Goal: Transaction & Acquisition: Purchase product/service

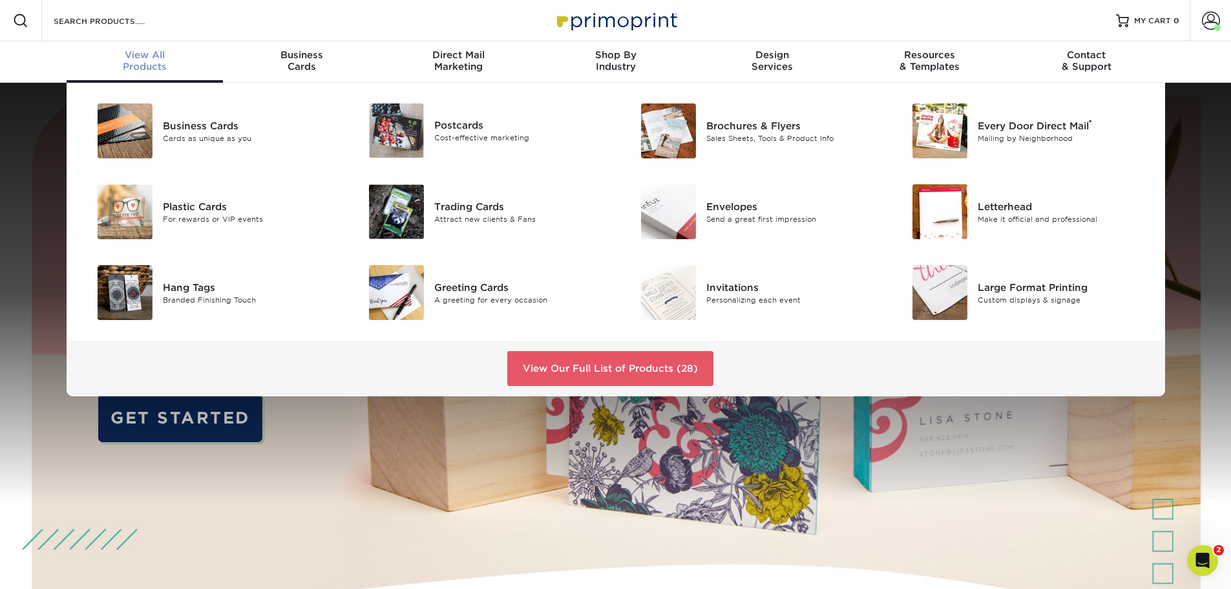
click at [159, 60] on span "View All" at bounding box center [145, 55] width 157 height 12
click at [185, 286] on div "Hang Tags" at bounding box center [248, 287] width 171 height 14
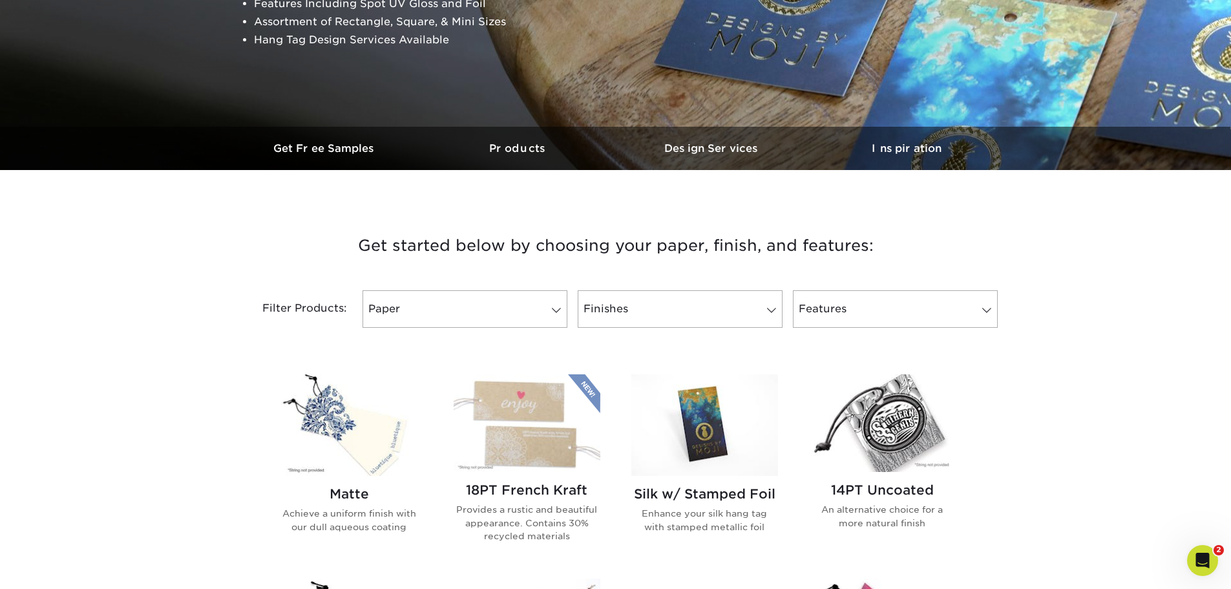
scroll to position [323, 0]
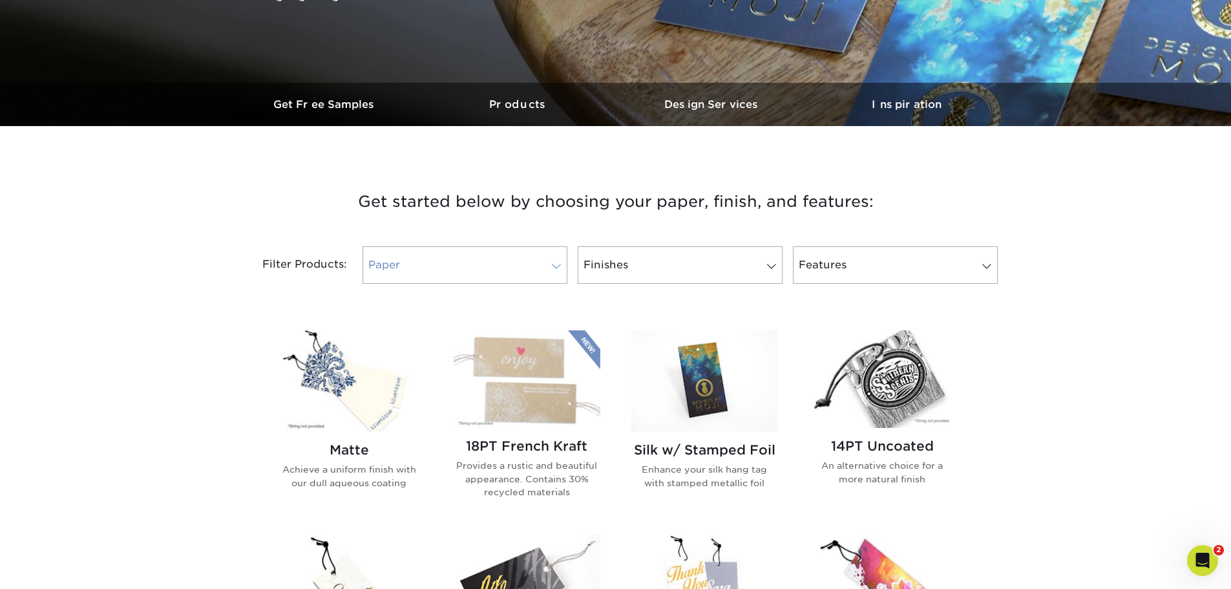
click at [549, 267] on span at bounding box center [556, 266] width 18 height 10
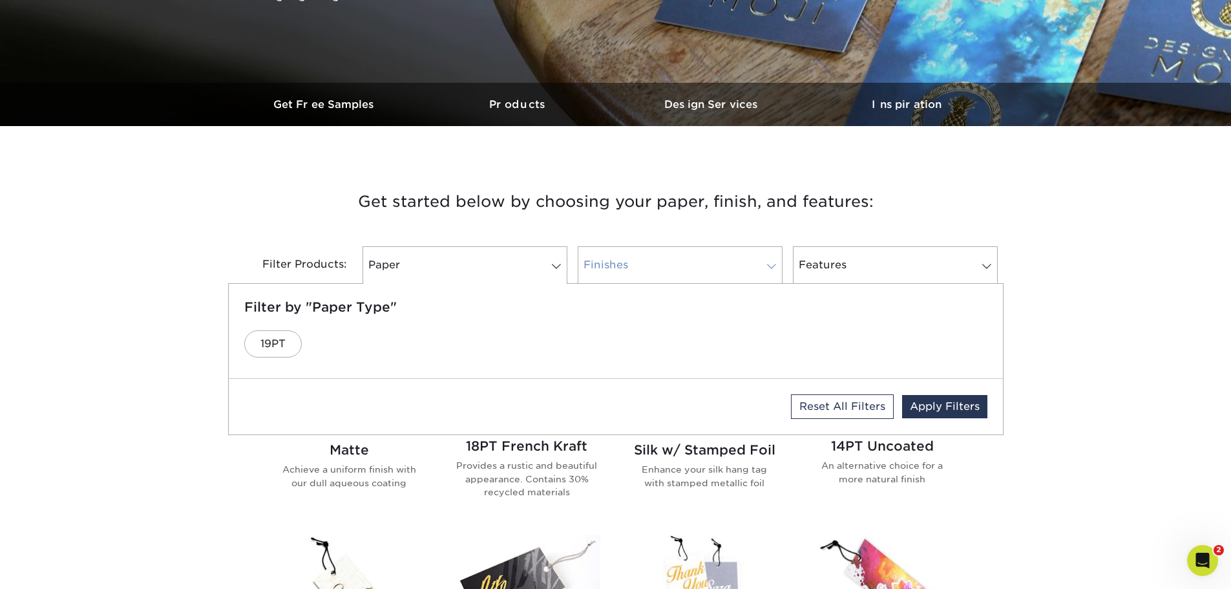
click at [646, 262] on link "Finishes" at bounding box center [680, 264] width 205 height 37
click at [854, 262] on link "Features" at bounding box center [895, 264] width 205 height 37
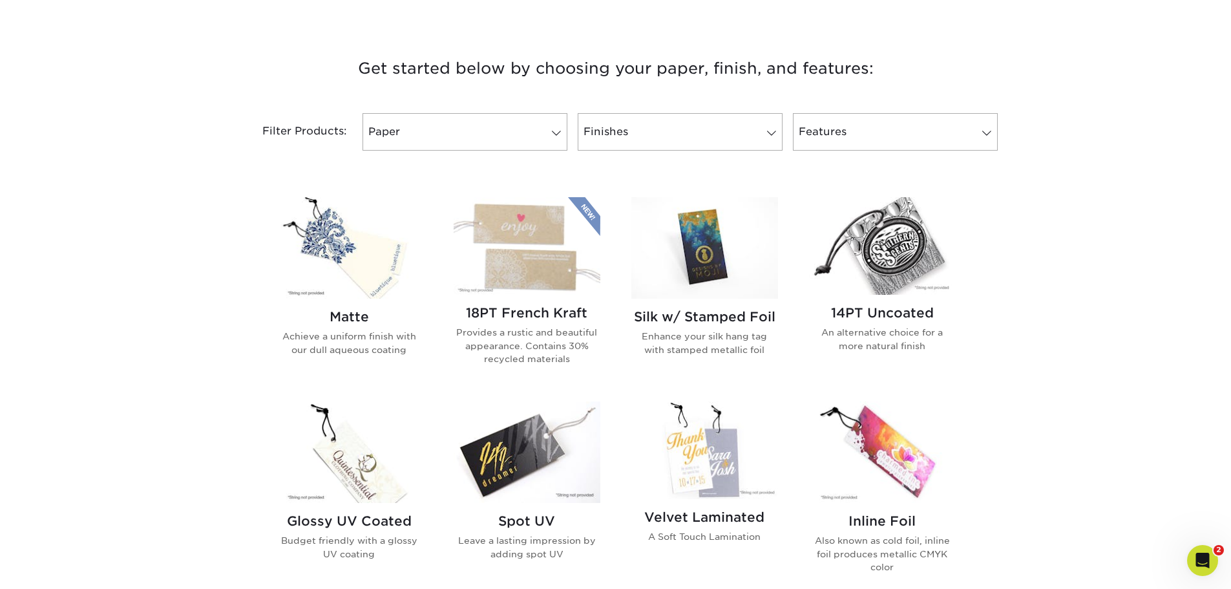
scroll to position [517, 0]
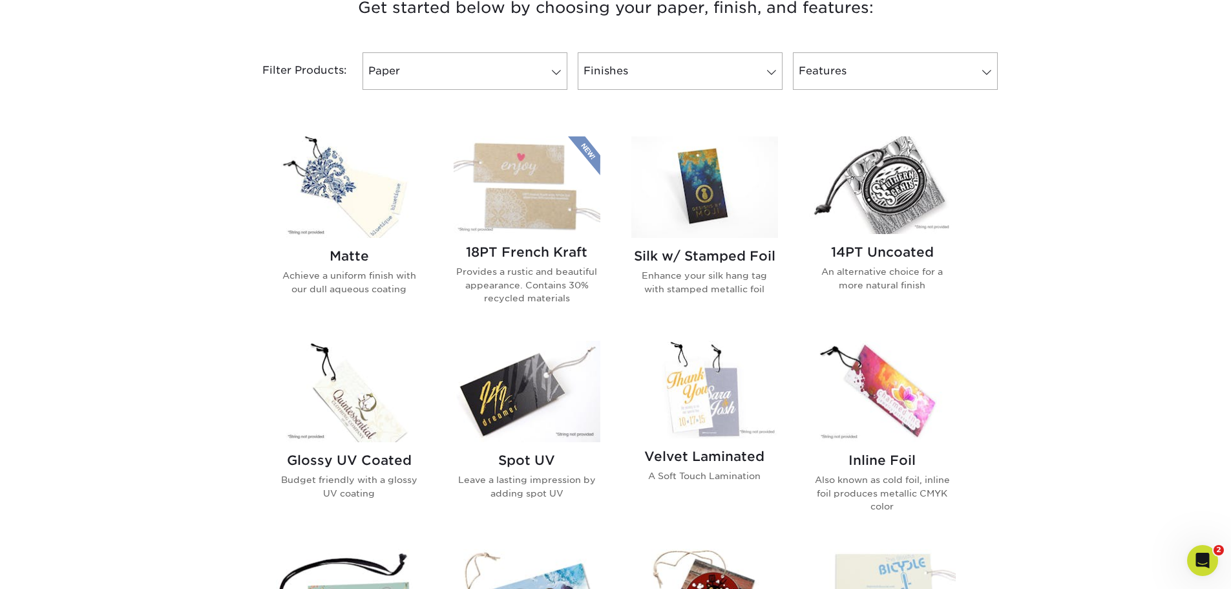
click at [348, 191] on img at bounding box center [349, 186] width 147 height 101
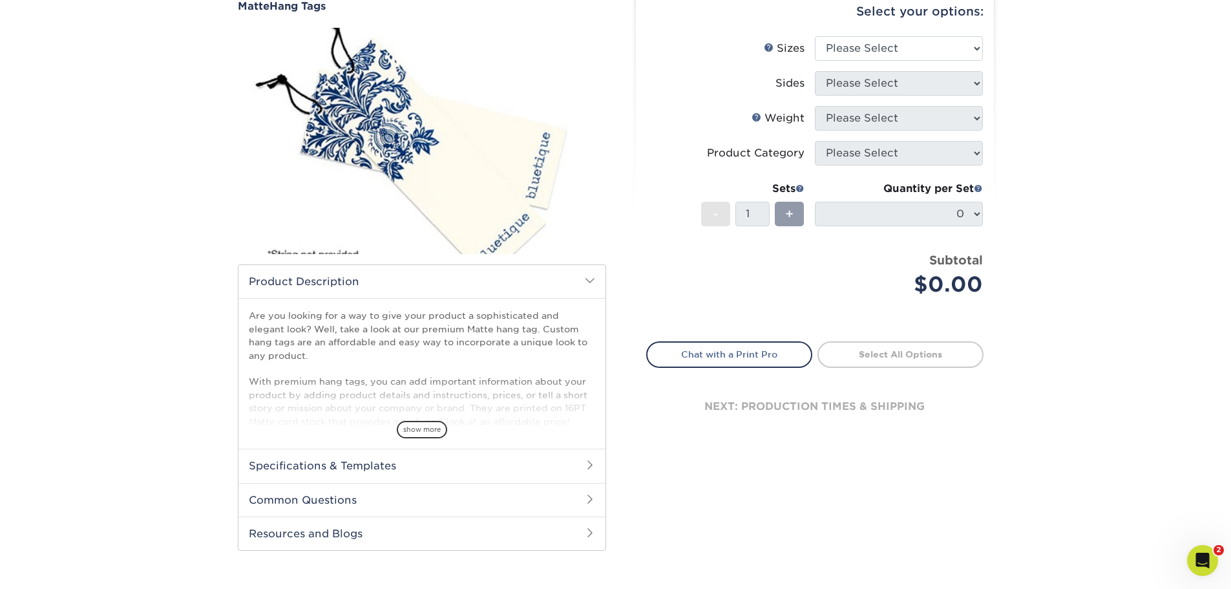
scroll to position [65, 0]
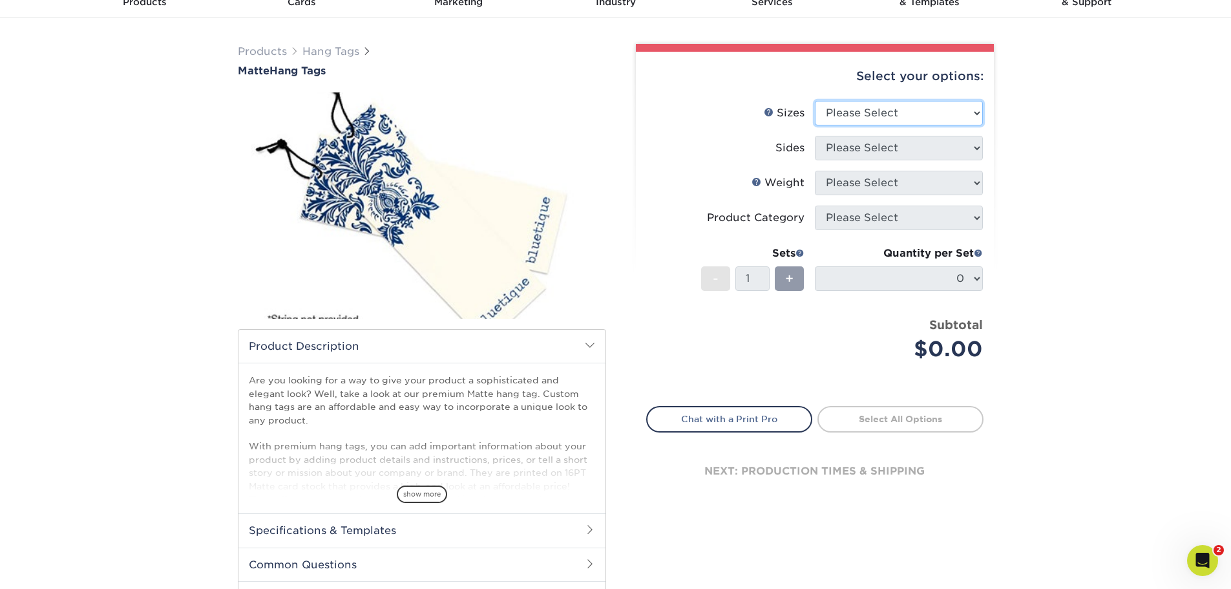
click at [887, 116] on select "Please Select 1.5" x 3.5" 1.75" x 3.5" 2" x 2" 2" x 3.5" 2" x 4" 2" x 6" 2.5" x…" at bounding box center [899, 113] width 168 height 25
select select "2.50x2.50"
click at [815, 101] on select "Please Select 1.5" x 3.5" 1.75" x 3.5" 2" x 2" 2" x 3.5" 2" x 4" 2" x 6" 2.5" x…" at bounding box center [899, 113] width 168 height 25
click at [933, 147] on select "Please Select Print Both Sides Print Front Only" at bounding box center [899, 148] width 168 height 25
select select "32d3c223-f82c-492b-b915-ba065a00862f"
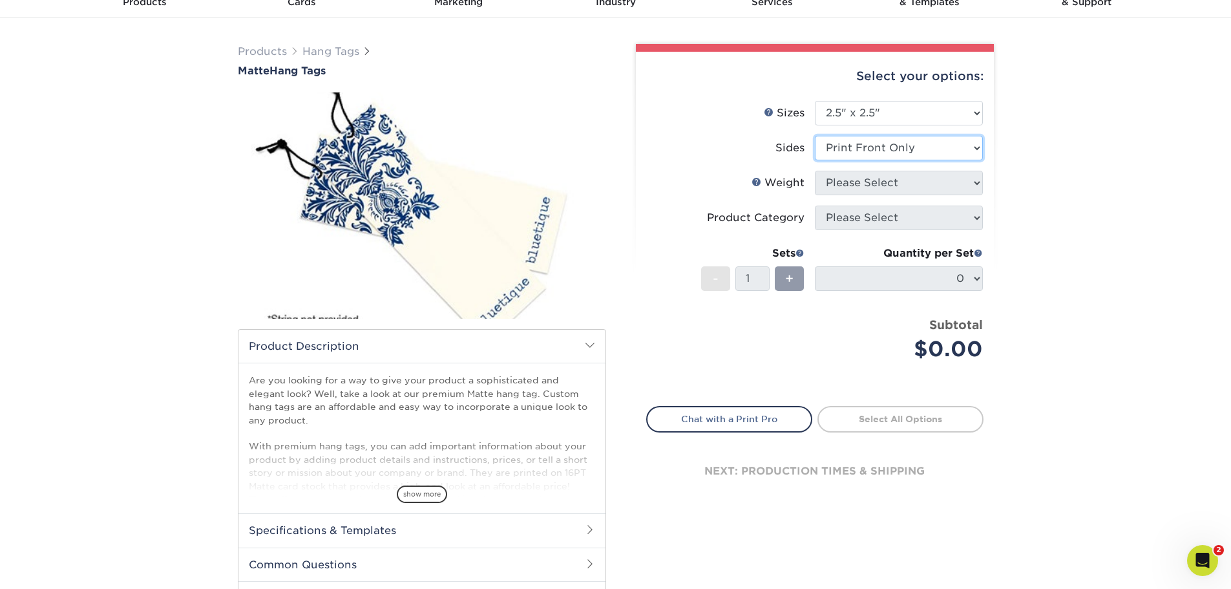
click at [815, 136] on select "Please Select Print Both Sides Print Front Only" at bounding box center [899, 148] width 168 height 25
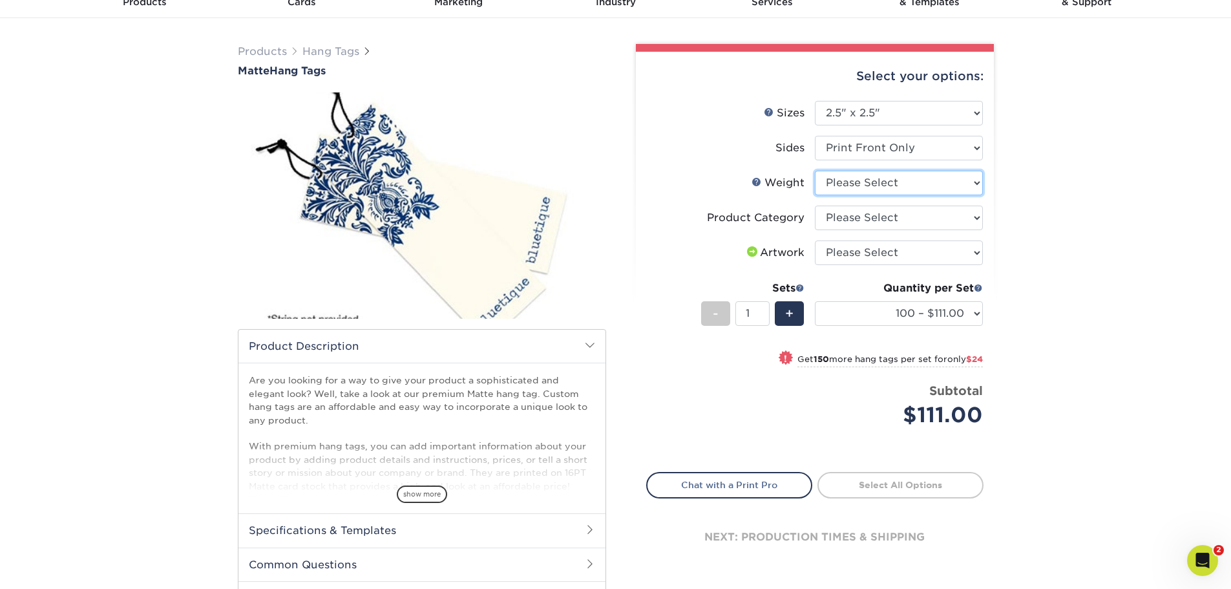
click at [907, 188] on select "Please Select 16PT" at bounding box center [899, 183] width 168 height 25
select select "16PT"
click at [815, 171] on select "Please Select 16PT" at bounding box center [899, 183] width 168 height 25
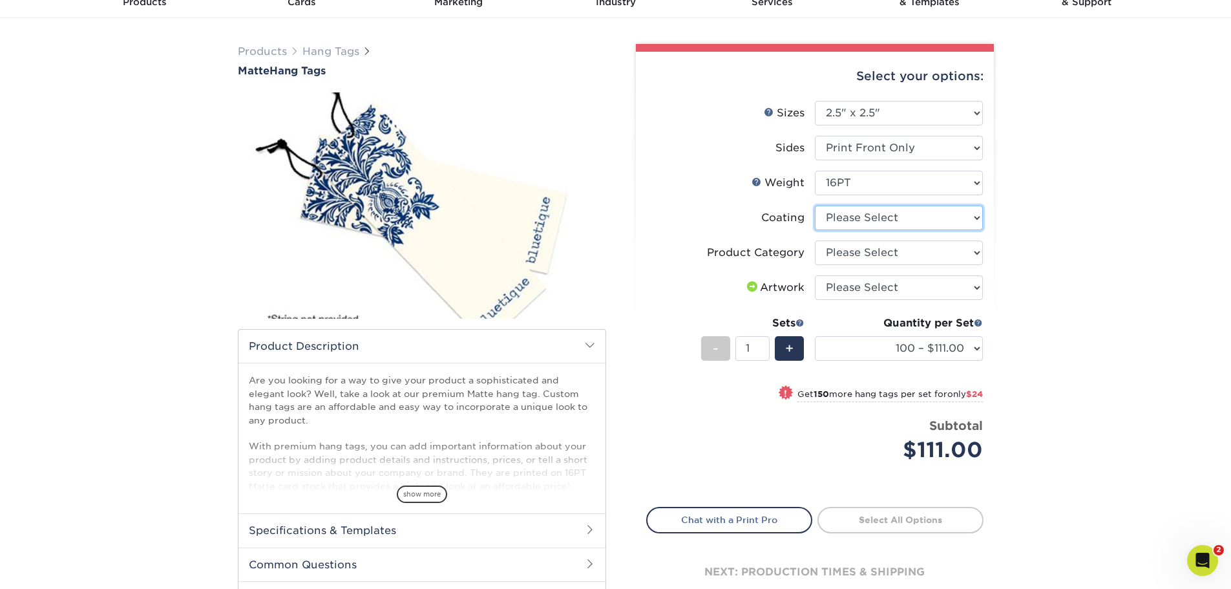
click at [877, 222] on select at bounding box center [899, 217] width 168 height 25
select select "121bb7b5-3b4d-429f-bd8d-bbf80e953313"
click at [815, 205] on select at bounding box center [899, 217] width 168 height 25
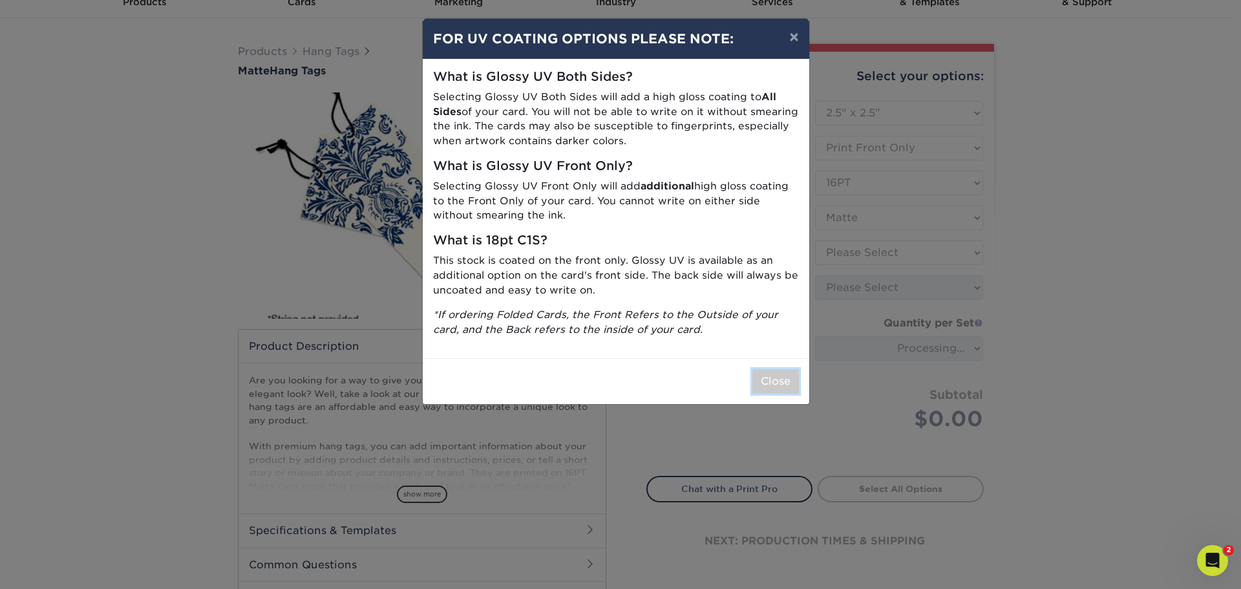
click at [761, 383] on button "Close" at bounding box center [775, 381] width 47 height 25
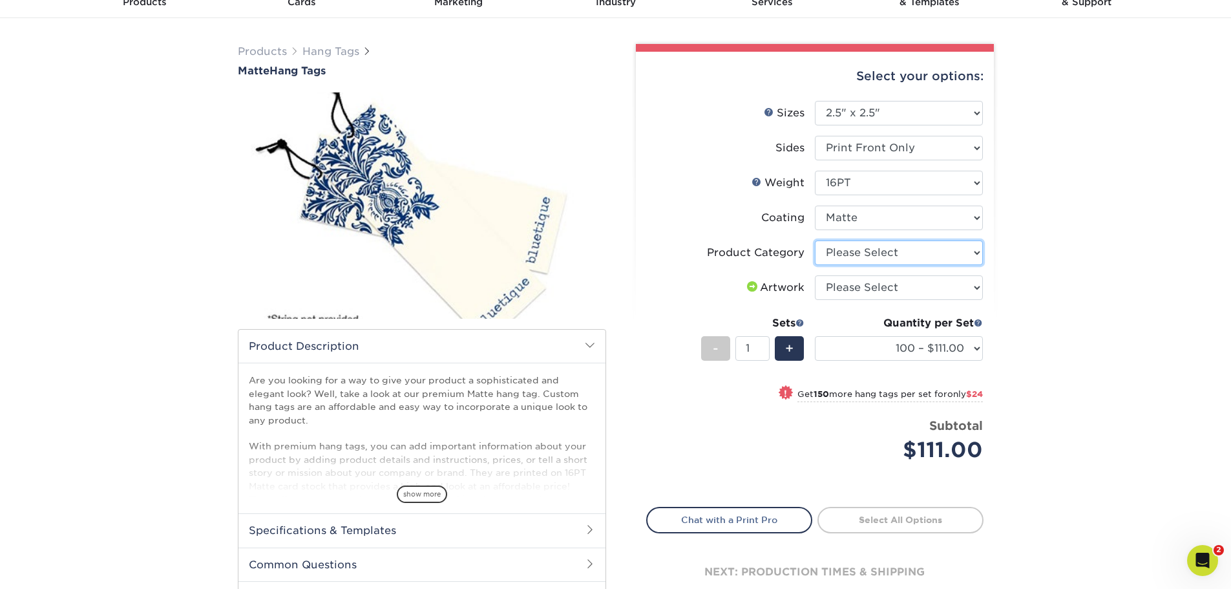
click at [881, 258] on select "Please Select Hang Tags" at bounding box center [899, 252] width 168 height 25
select select "428aa75b-4ae7-4398-9e0a-74f4b33909ed"
click at [815, 240] on select "Please Select Hang Tags" at bounding box center [899, 252] width 168 height 25
click at [863, 290] on select "Please Select I will upload files I need a design - $75" at bounding box center [899, 287] width 168 height 25
select select "upload"
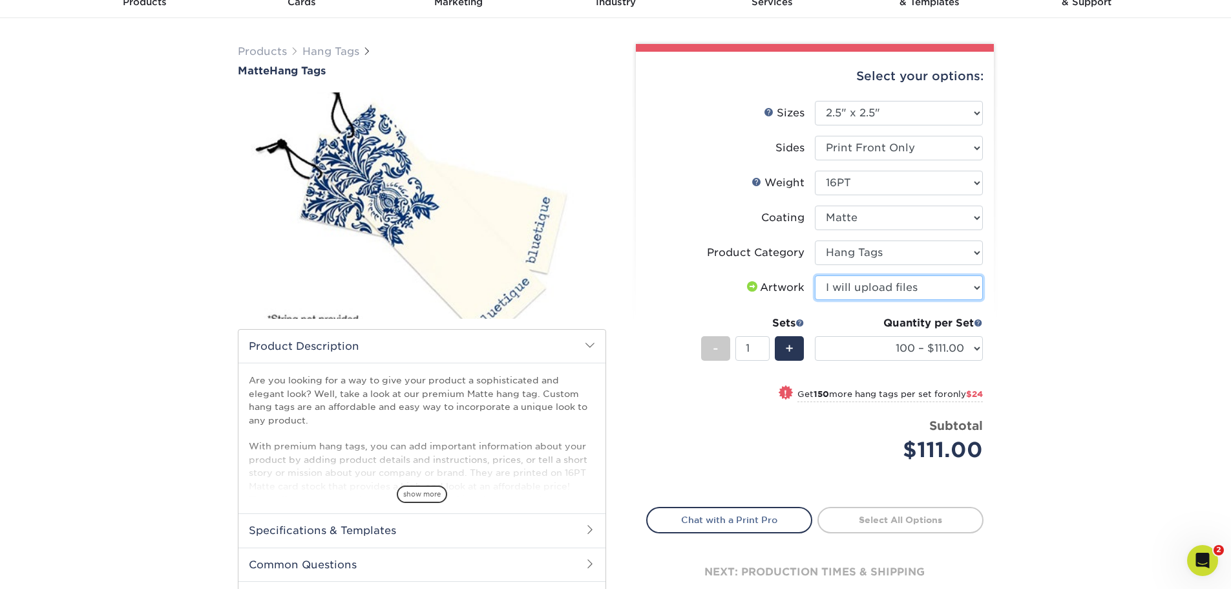
click at [815, 275] on select "Please Select I will upload files I need a design - $75" at bounding box center [899, 287] width 168 height 25
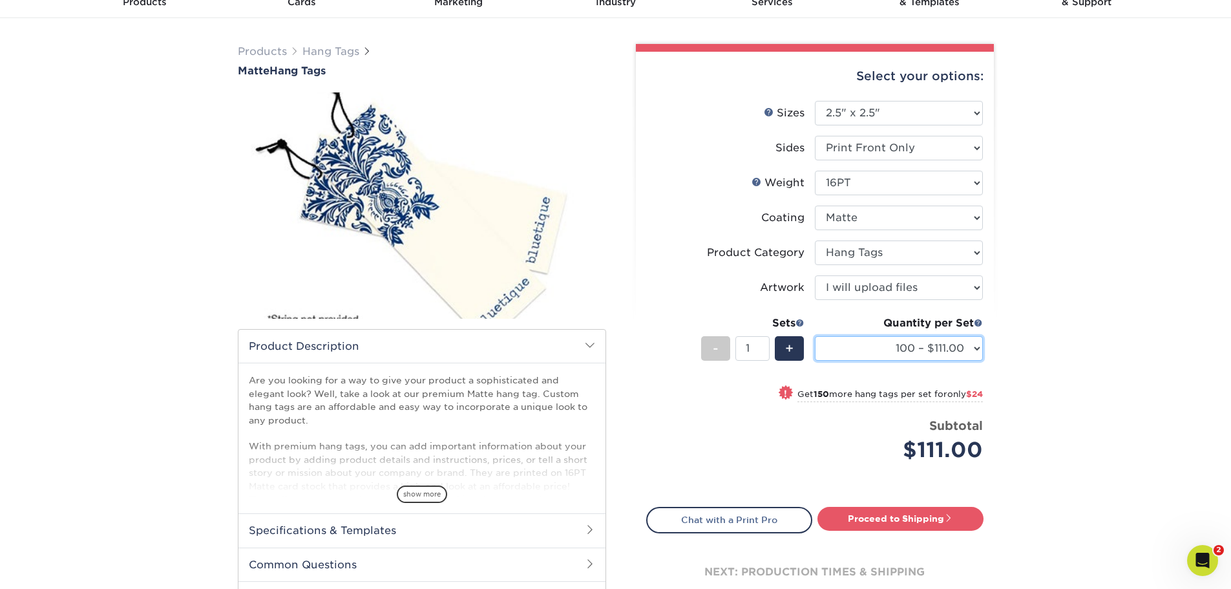
click at [852, 344] on select "100 – $111.00 250 – $135.00 500 – $146.00 1000 – $185.00 2500 – $299.00 5000 – …" at bounding box center [899, 348] width 168 height 25
click at [338, 52] on link "Hang Tags" at bounding box center [330, 51] width 57 height 12
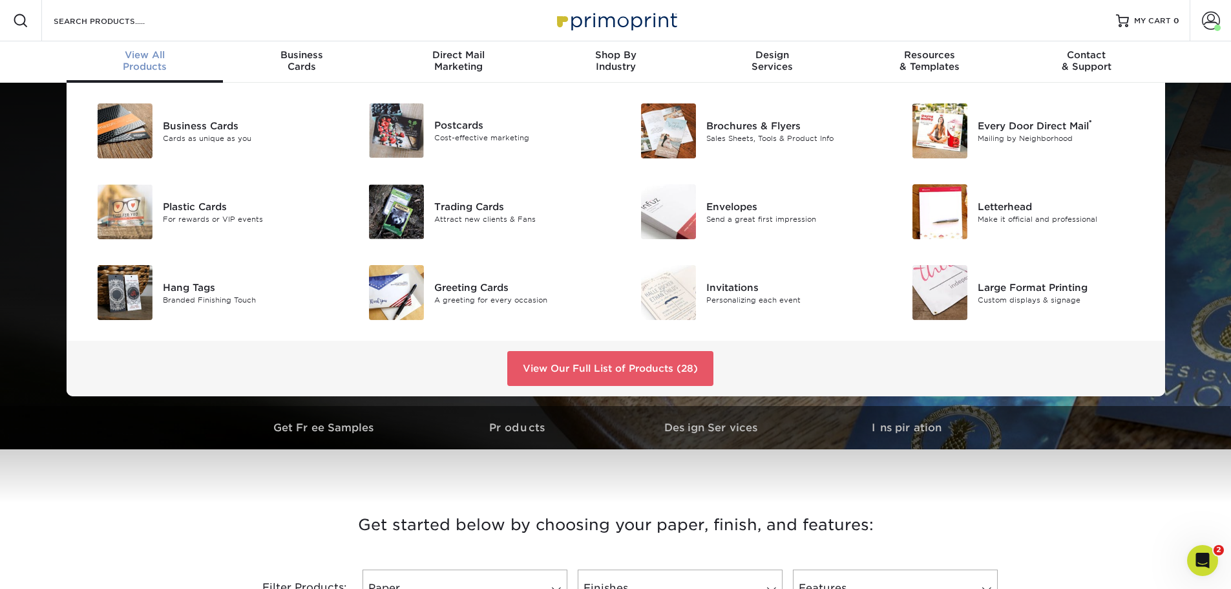
click at [143, 60] on span "View All" at bounding box center [145, 55] width 157 height 12
click at [180, 286] on div "Hang Tags" at bounding box center [248, 287] width 171 height 14
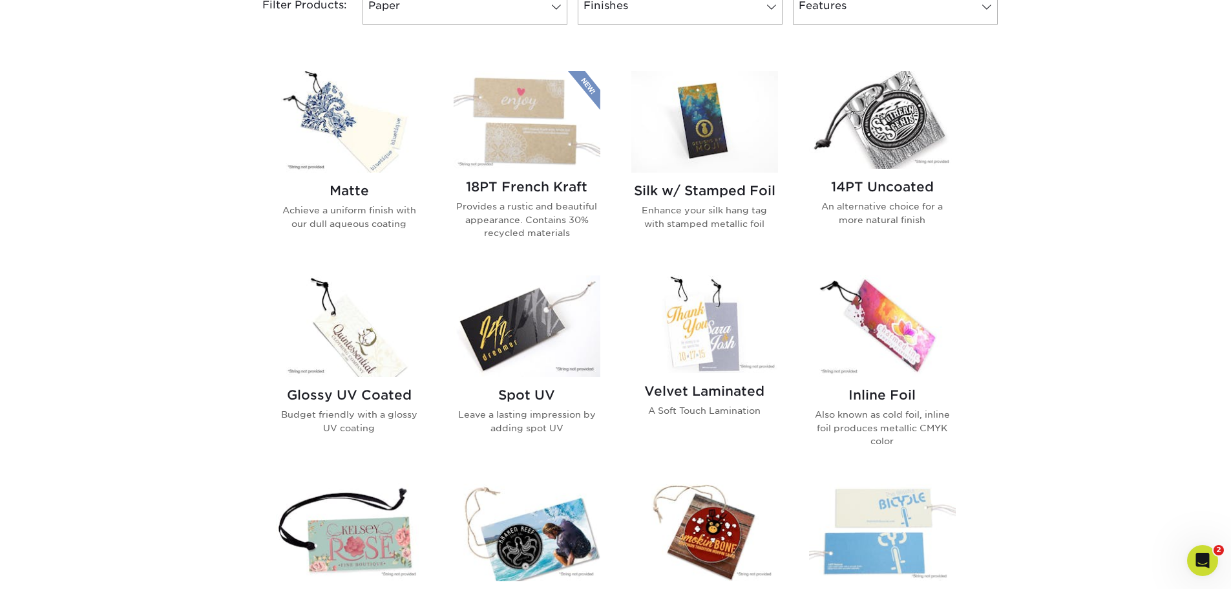
scroll to position [582, 0]
click at [1047, 182] on div "Get started below by choosing your paper, finish, and features: Filtered Matche…" at bounding box center [615, 478] width 1231 height 1159
